Goal: Task Accomplishment & Management: Manage account settings

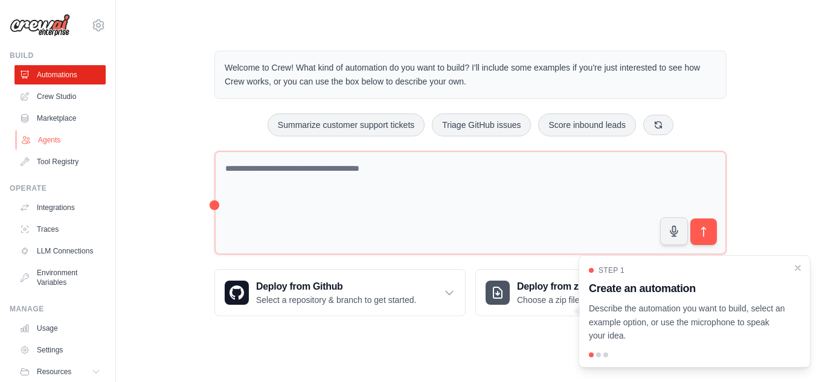
click at [44, 139] on link "Agents" at bounding box center [61, 139] width 91 height 19
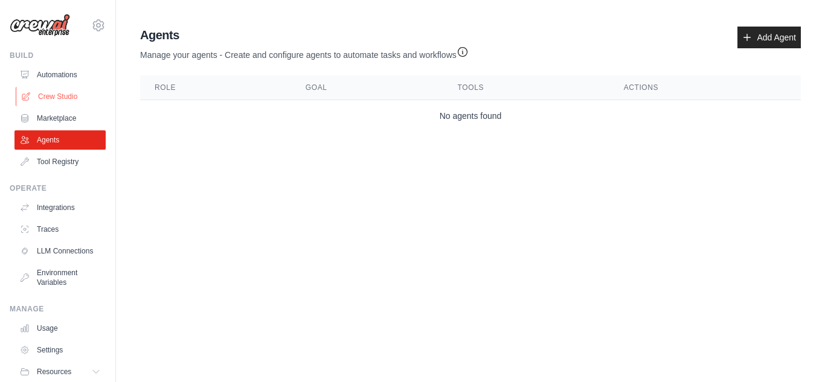
click at [59, 89] on link "Crew Studio" at bounding box center [61, 96] width 91 height 19
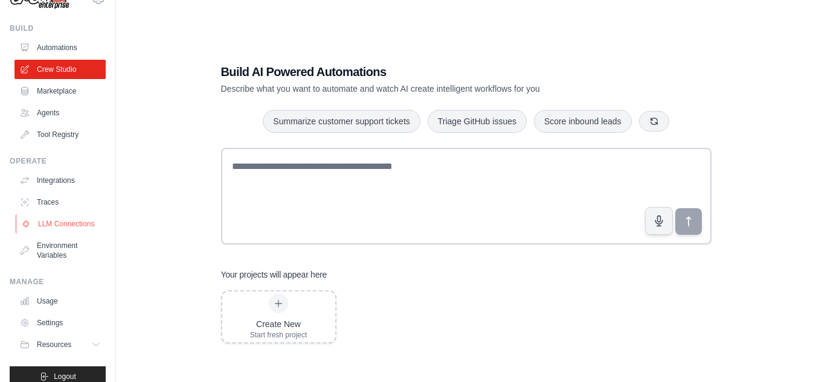
scroll to position [51, 0]
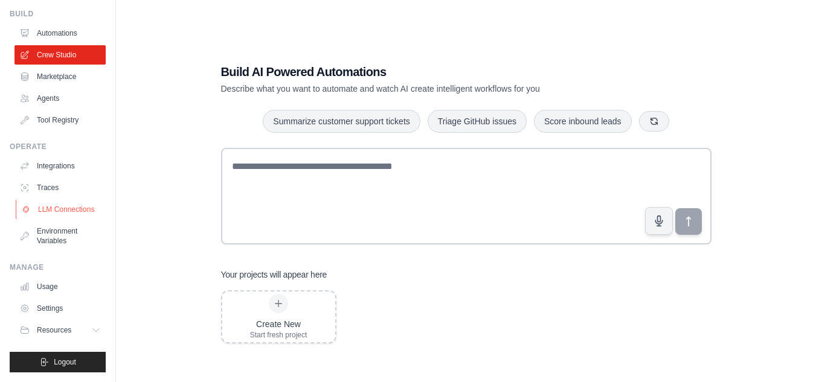
click at [62, 210] on link "LLM Connections" at bounding box center [61, 209] width 91 height 19
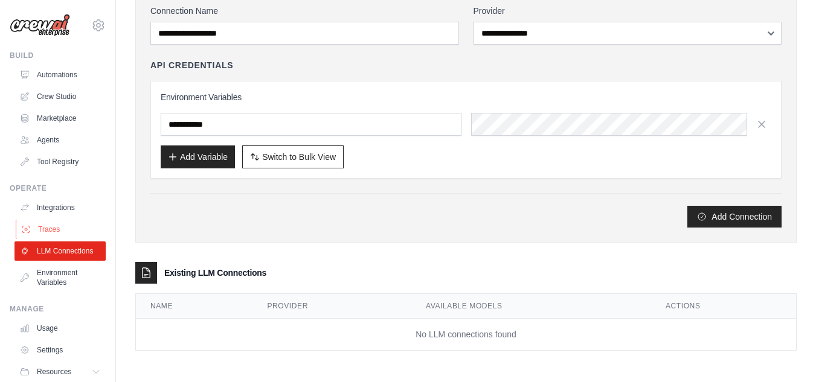
scroll to position [51, 0]
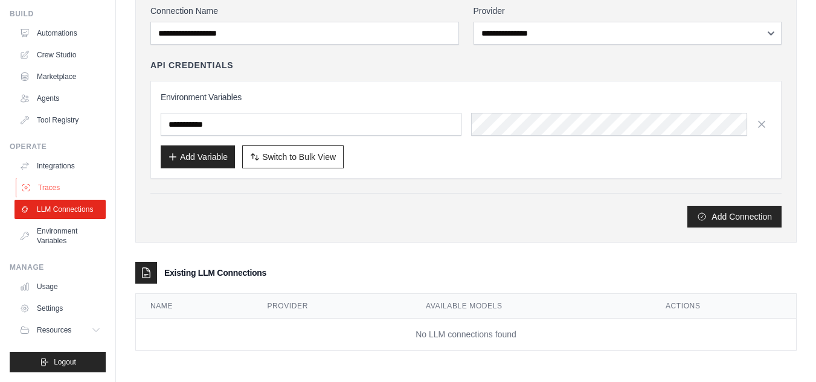
click at [51, 234] on link "Environment Variables" at bounding box center [59, 236] width 91 height 29
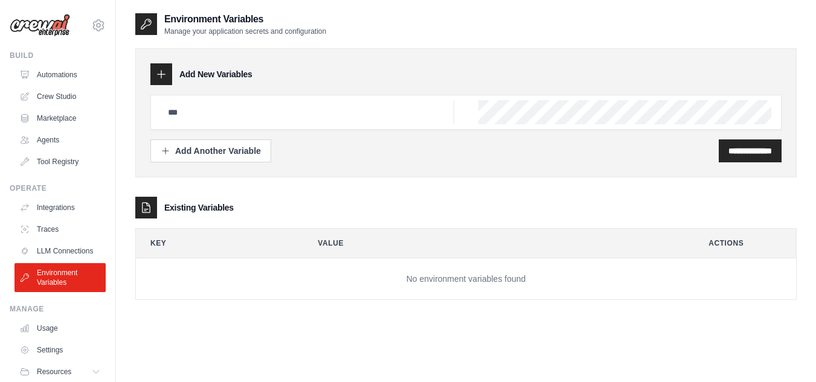
click at [159, 74] on icon at bounding box center [162, 75] width 8 height 8
click at [248, 84] on div "Add New Variables" at bounding box center [465, 74] width 631 height 22
click at [223, 214] on div "Existing Variables" at bounding box center [465, 208] width 661 height 22
